Goal: Task Accomplishment & Management: Use online tool/utility

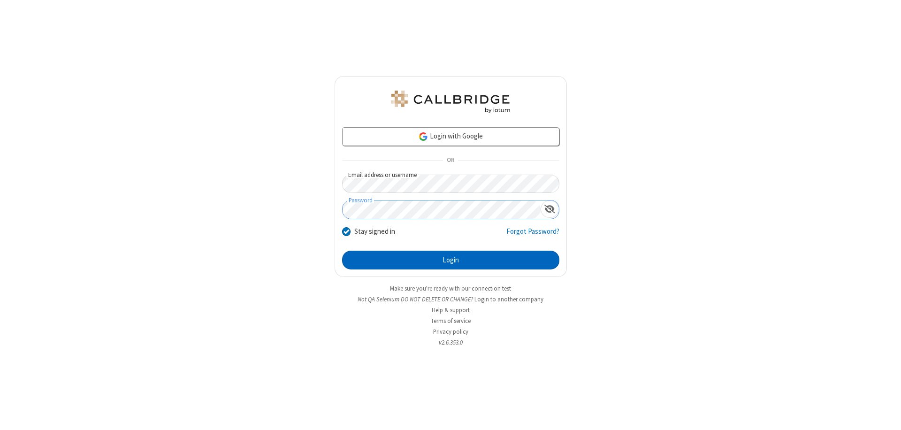
click at [451, 260] on button "Login" at bounding box center [450, 260] width 217 height 19
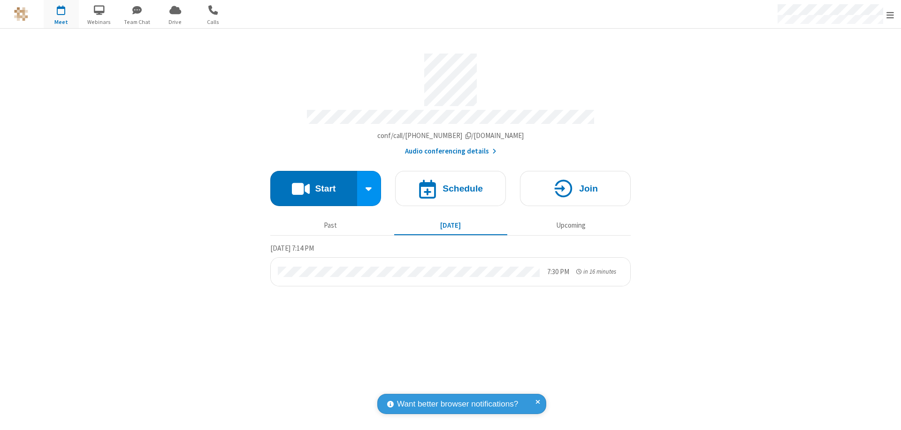
click at [891, 15] on span "Open menu" at bounding box center [891, 14] width 8 height 9
click at [175, 22] on span "Drive" at bounding box center [175, 22] width 35 height 8
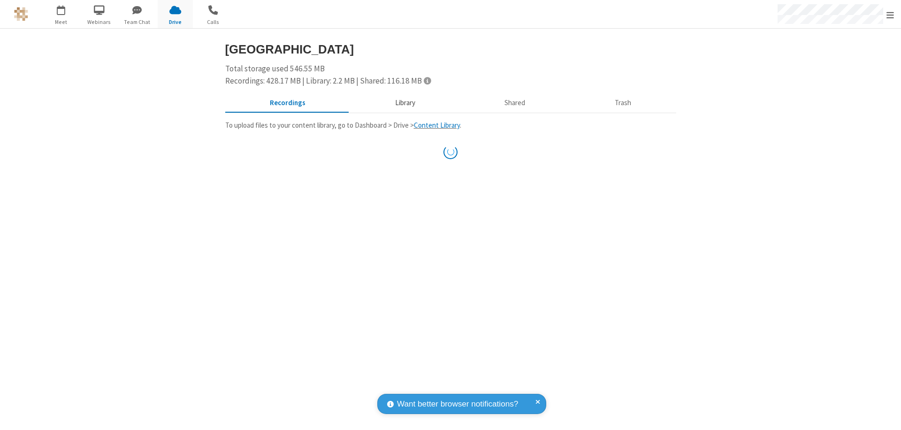
click at [404, 103] on button "Library" at bounding box center [405, 103] width 110 height 18
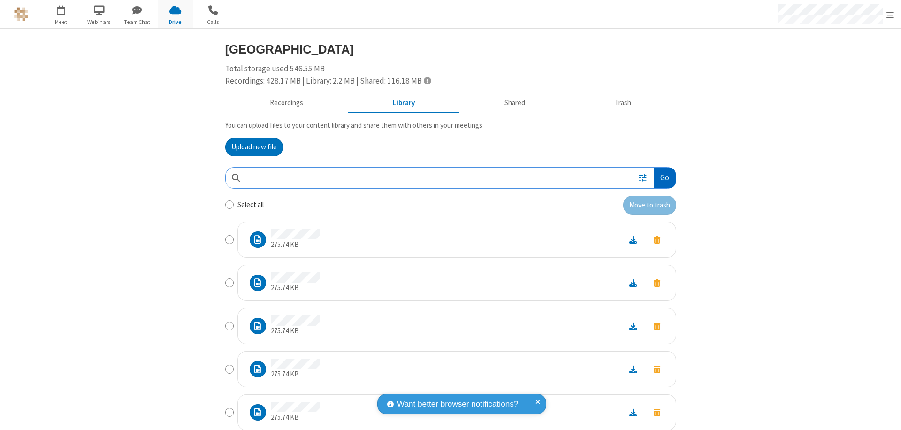
click at [661, 177] on button "Go" at bounding box center [665, 178] width 22 height 21
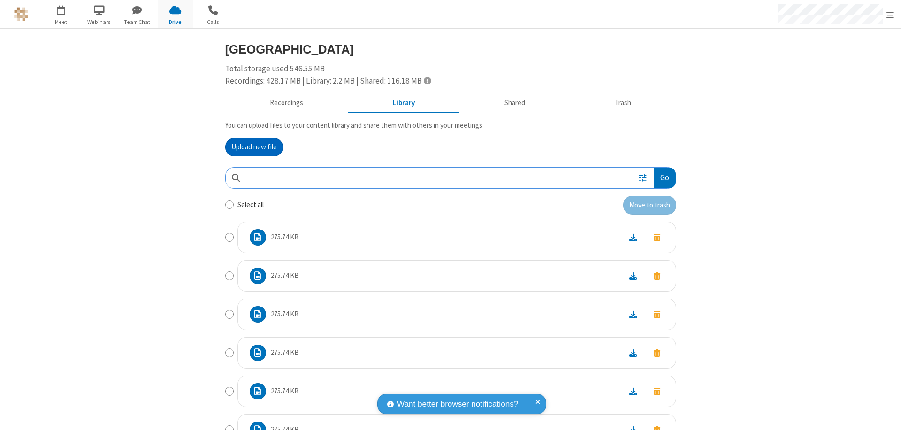
click at [250, 147] on button "Upload new file" at bounding box center [254, 147] width 58 height 19
